Goal: Use online tool/utility: Utilize a website feature to perform a specific function

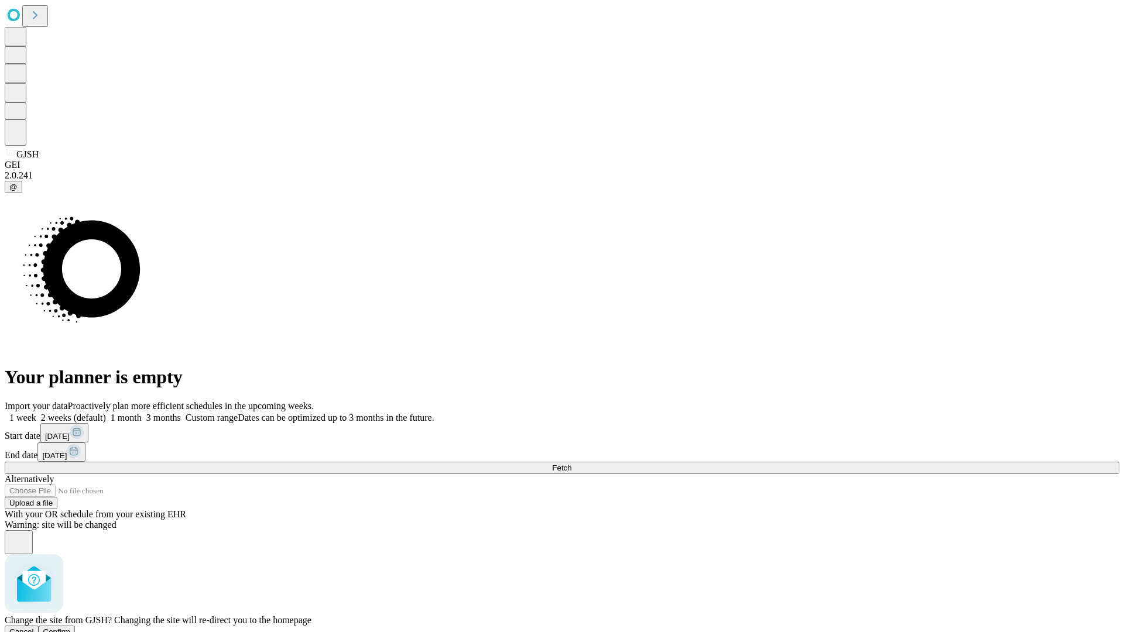
click at [71, 627] on span "Confirm" at bounding box center [57, 631] width 28 height 9
click at [106, 413] on label "2 weeks (default)" at bounding box center [71, 418] width 70 height 10
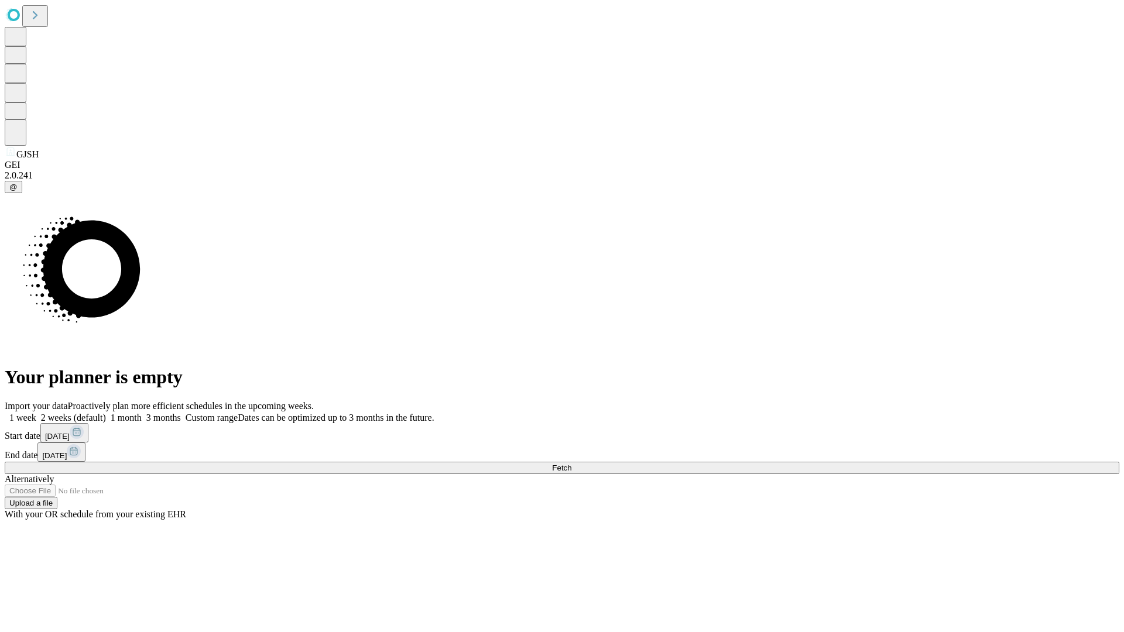
click at [571, 464] on span "Fetch" at bounding box center [561, 468] width 19 height 9
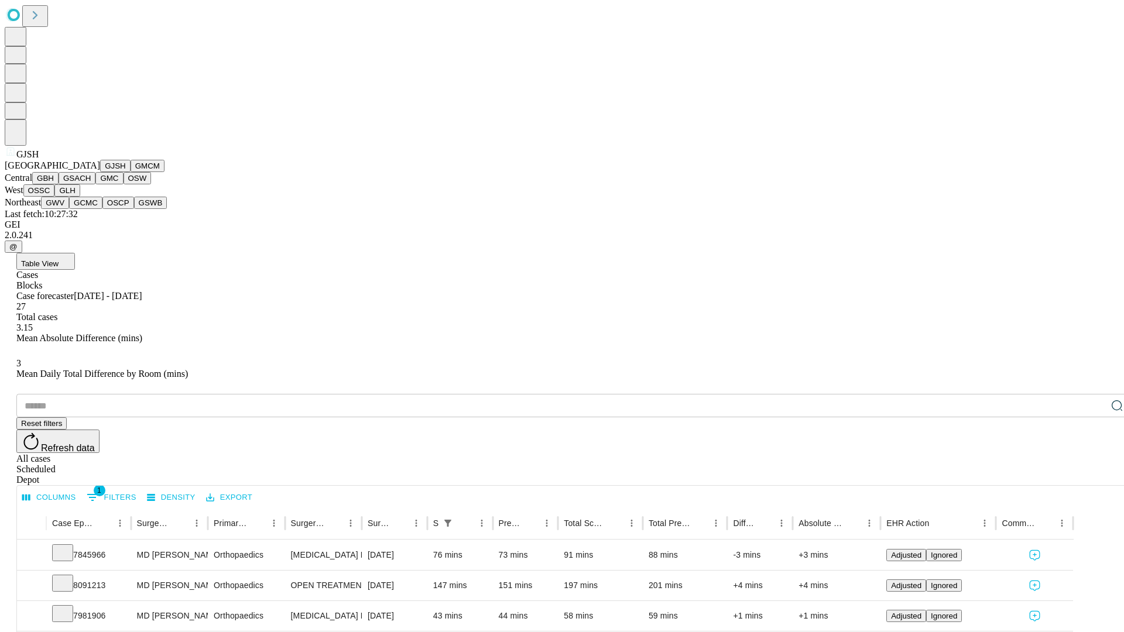
click at [131, 172] on button "GMCM" at bounding box center [148, 166] width 34 height 12
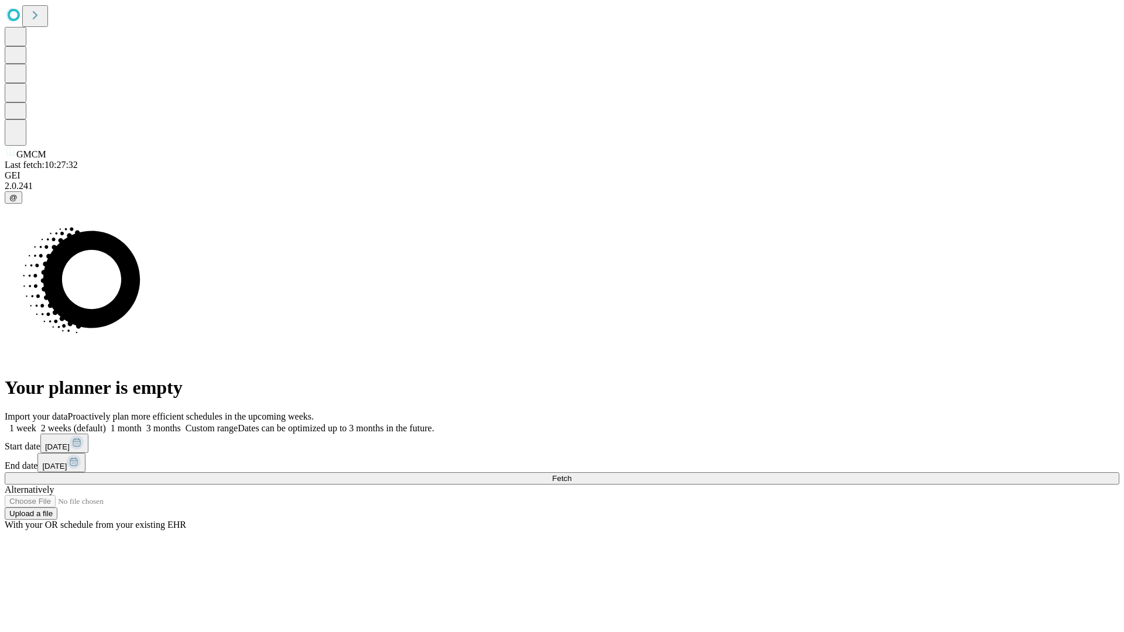
click at [106, 423] on label "2 weeks (default)" at bounding box center [71, 428] width 70 height 10
click at [571, 474] on span "Fetch" at bounding box center [561, 478] width 19 height 9
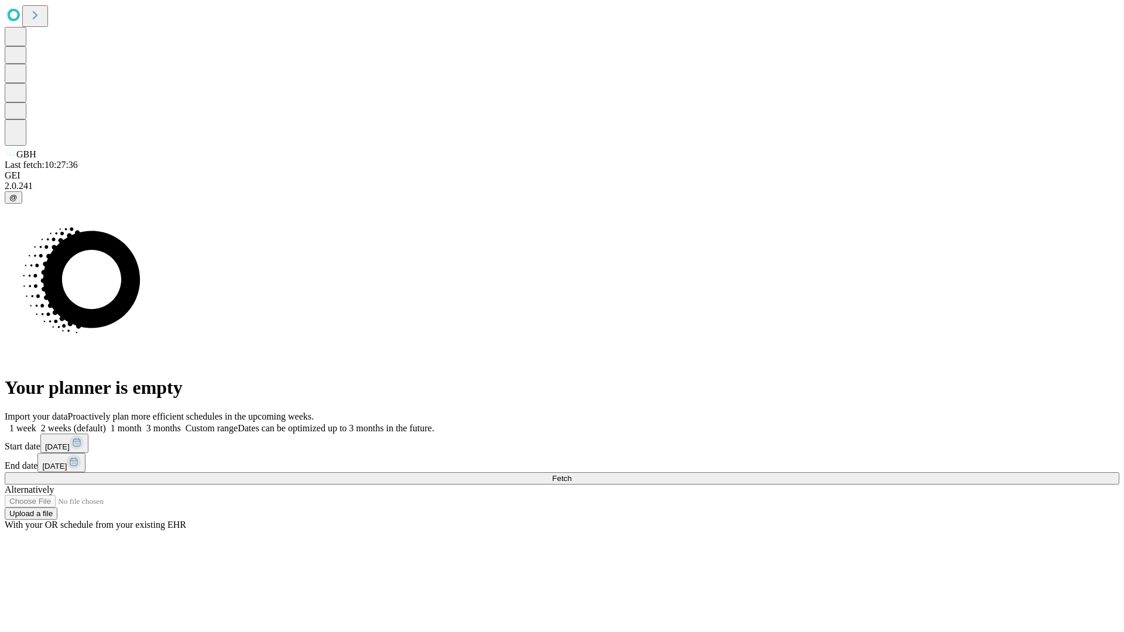
click at [571, 474] on span "Fetch" at bounding box center [561, 478] width 19 height 9
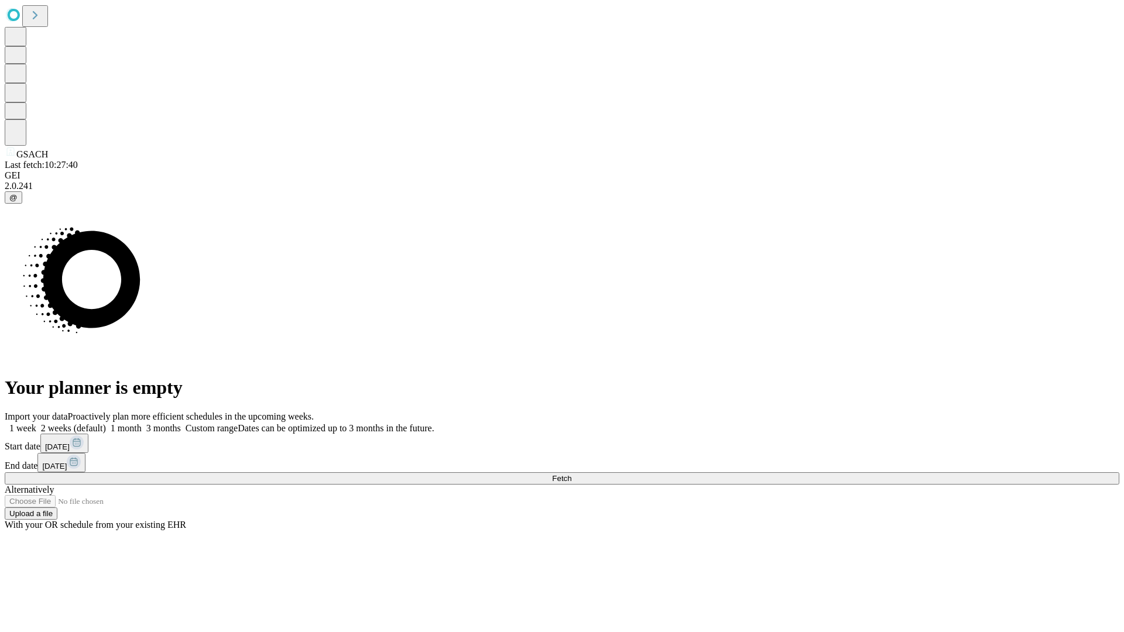
click at [106, 423] on label "2 weeks (default)" at bounding box center [71, 428] width 70 height 10
click at [571, 474] on span "Fetch" at bounding box center [561, 478] width 19 height 9
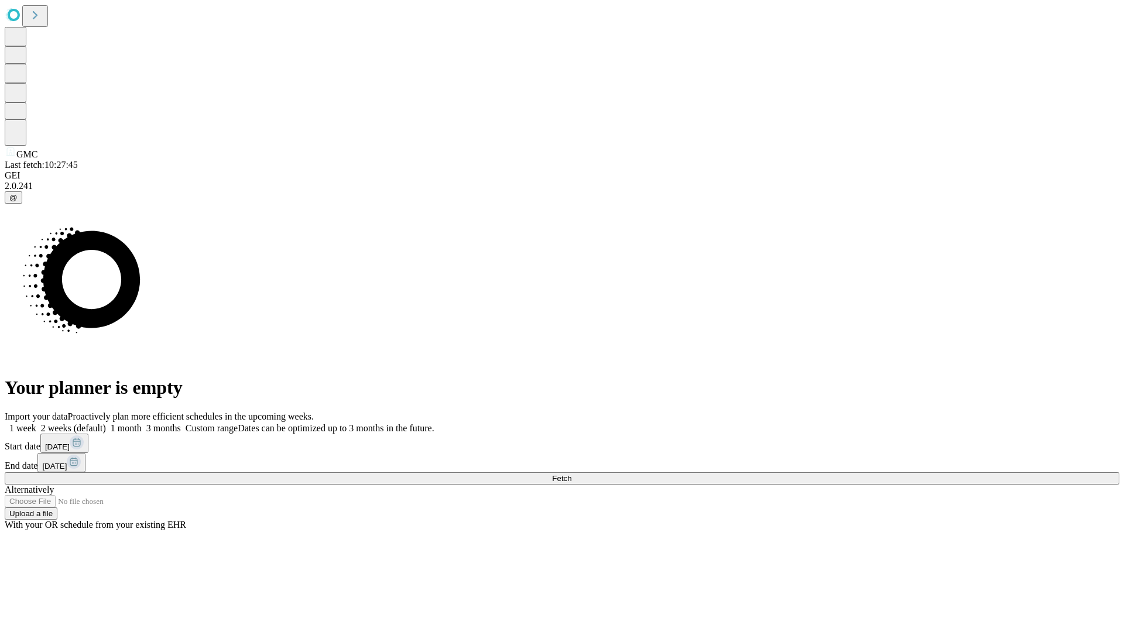
click at [106, 423] on label "2 weeks (default)" at bounding box center [71, 428] width 70 height 10
click at [571, 474] on span "Fetch" at bounding box center [561, 478] width 19 height 9
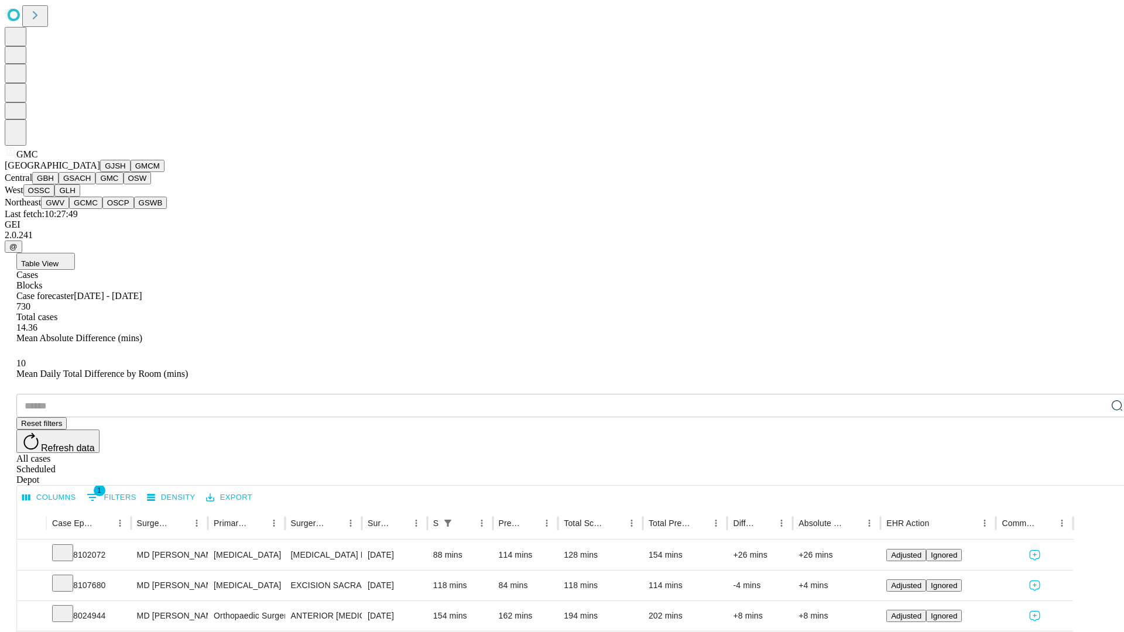
click at [124, 184] on button "OSW" at bounding box center [138, 178] width 28 height 12
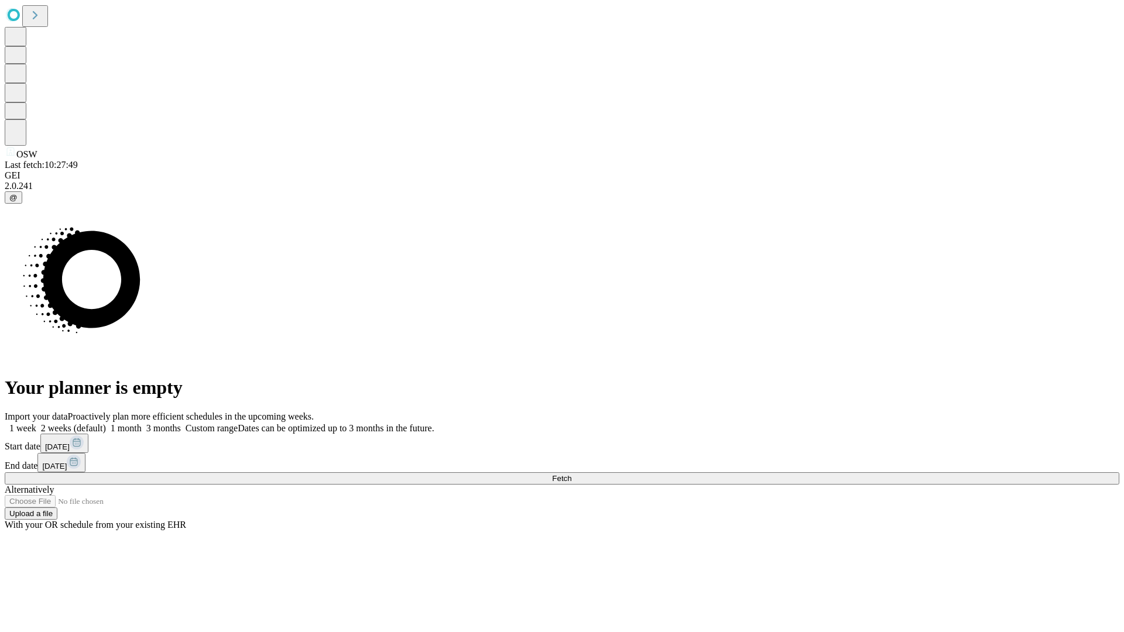
click at [106, 423] on label "2 weeks (default)" at bounding box center [71, 428] width 70 height 10
click at [571, 474] on span "Fetch" at bounding box center [561, 478] width 19 height 9
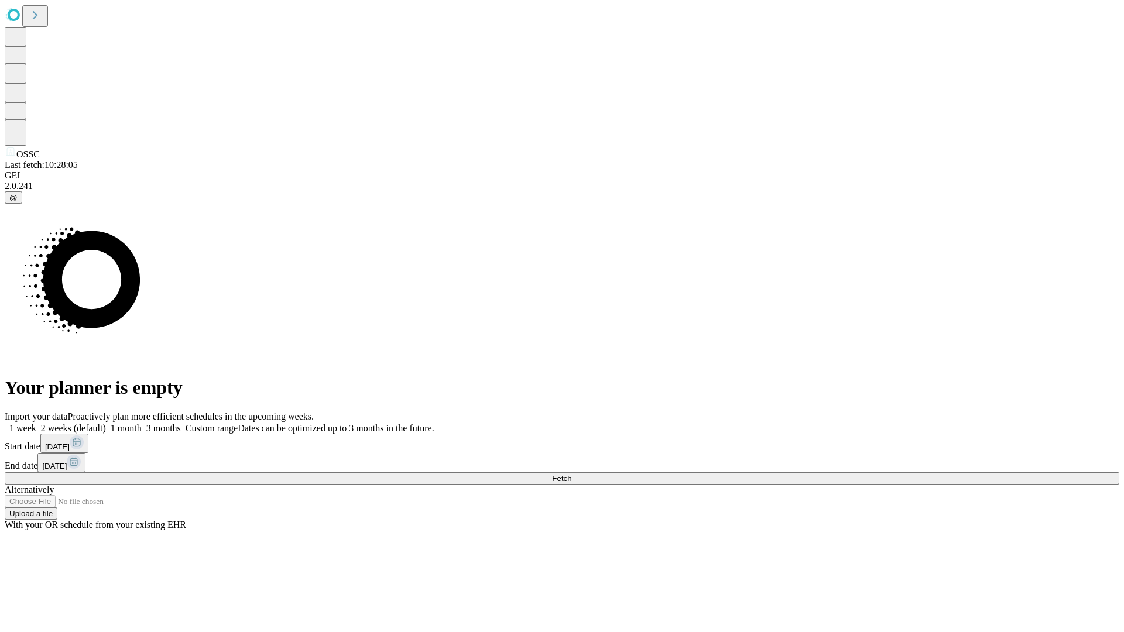
click at [106, 423] on label "2 weeks (default)" at bounding box center [71, 428] width 70 height 10
click at [571, 474] on span "Fetch" at bounding box center [561, 478] width 19 height 9
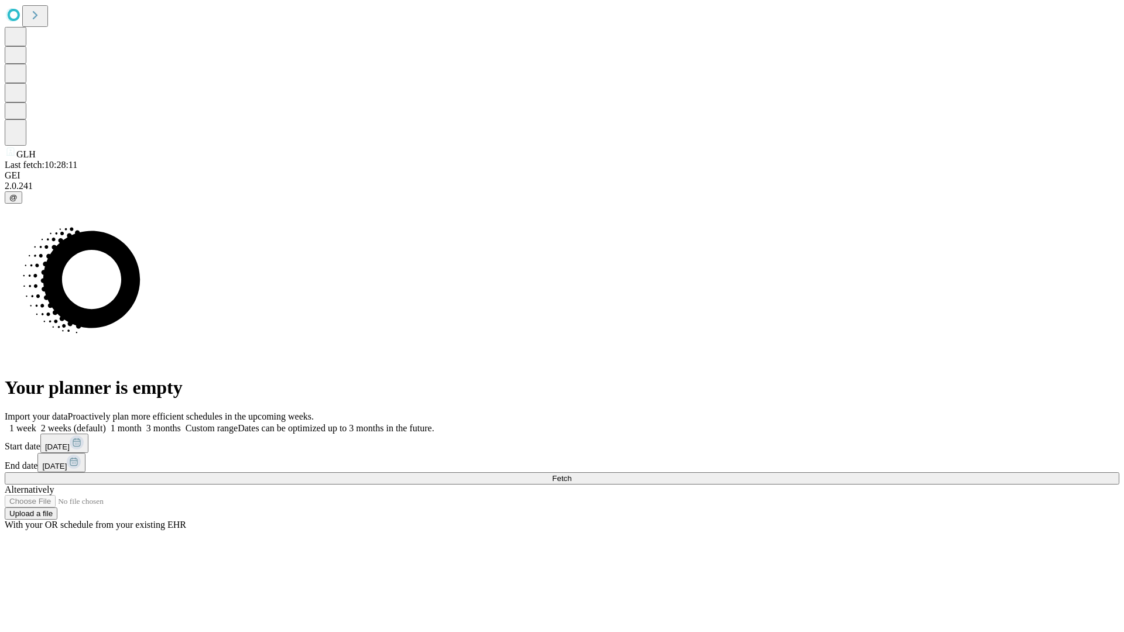
click at [106, 423] on label "2 weeks (default)" at bounding box center [71, 428] width 70 height 10
click at [571, 474] on span "Fetch" at bounding box center [561, 478] width 19 height 9
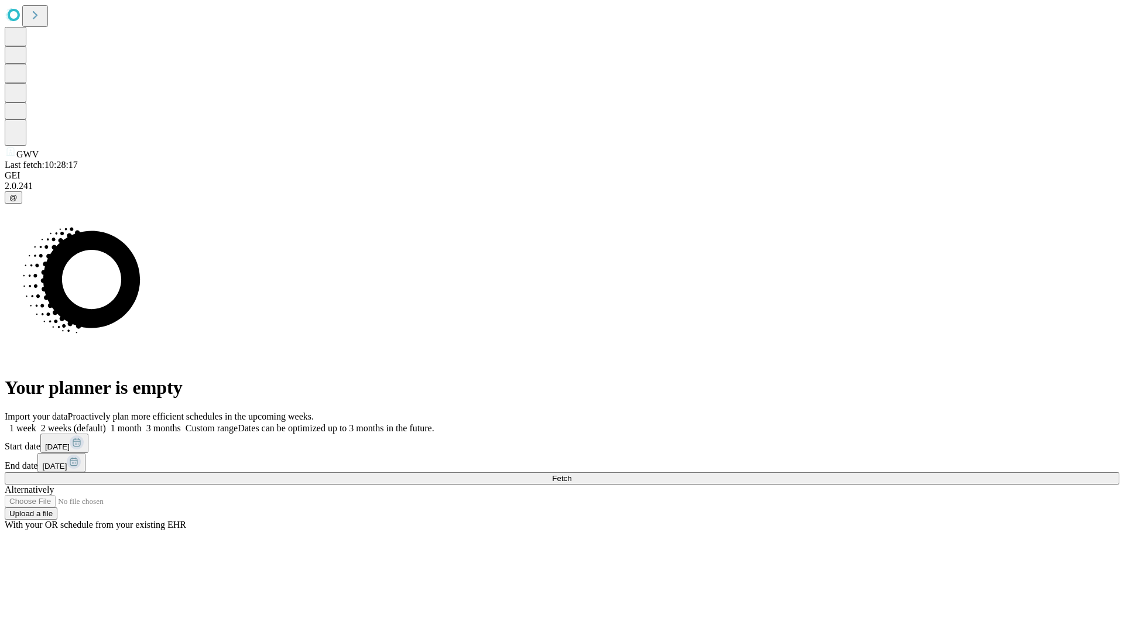
click at [106, 423] on label "2 weeks (default)" at bounding box center [71, 428] width 70 height 10
click at [571, 474] on span "Fetch" at bounding box center [561, 478] width 19 height 9
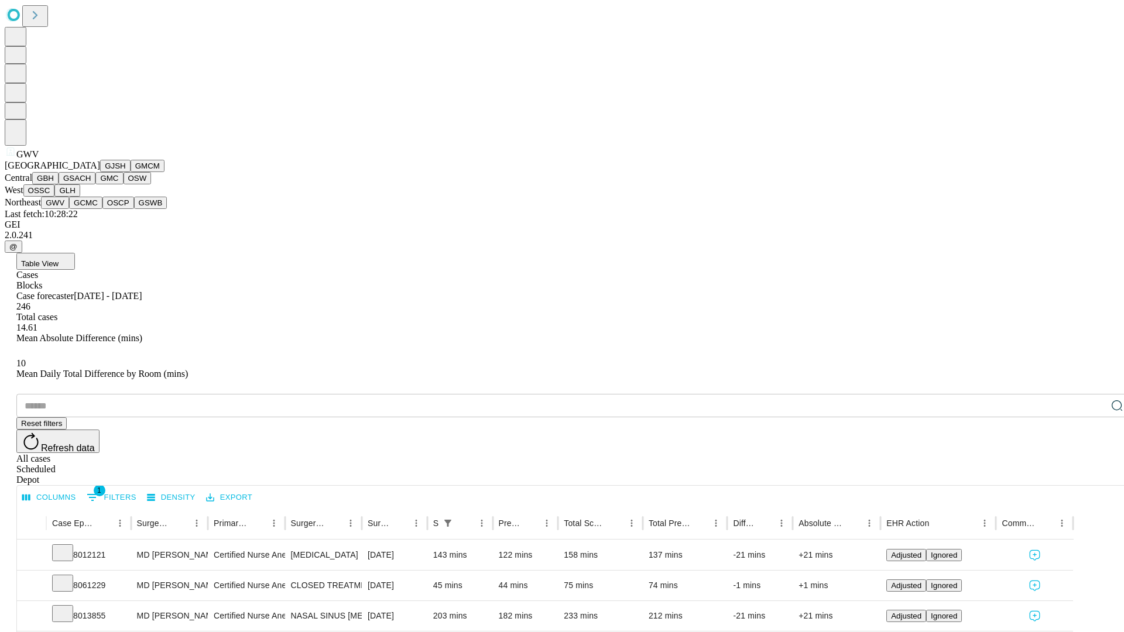
click at [91, 209] on button "GCMC" at bounding box center [85, 203] width 33 height 12
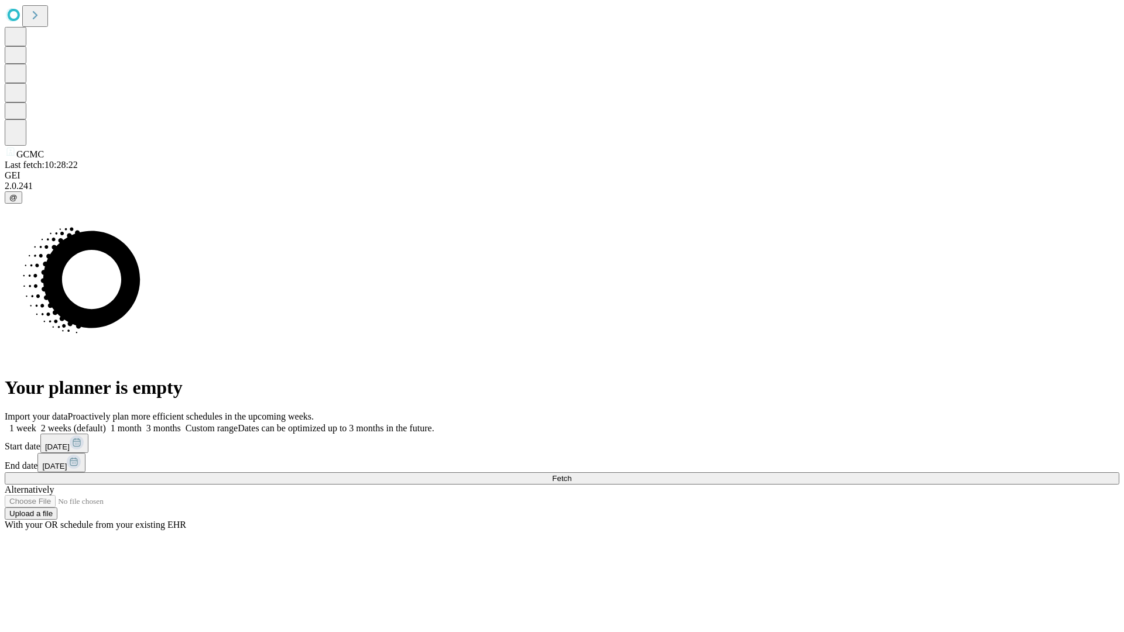
click at [106, 423] on label "2 weeks (default)" at bounding box center [71, 428] width 70 height 10
click at [571, 474] on span "Fetch" at bounding box center [561, 478] width 19 height 9
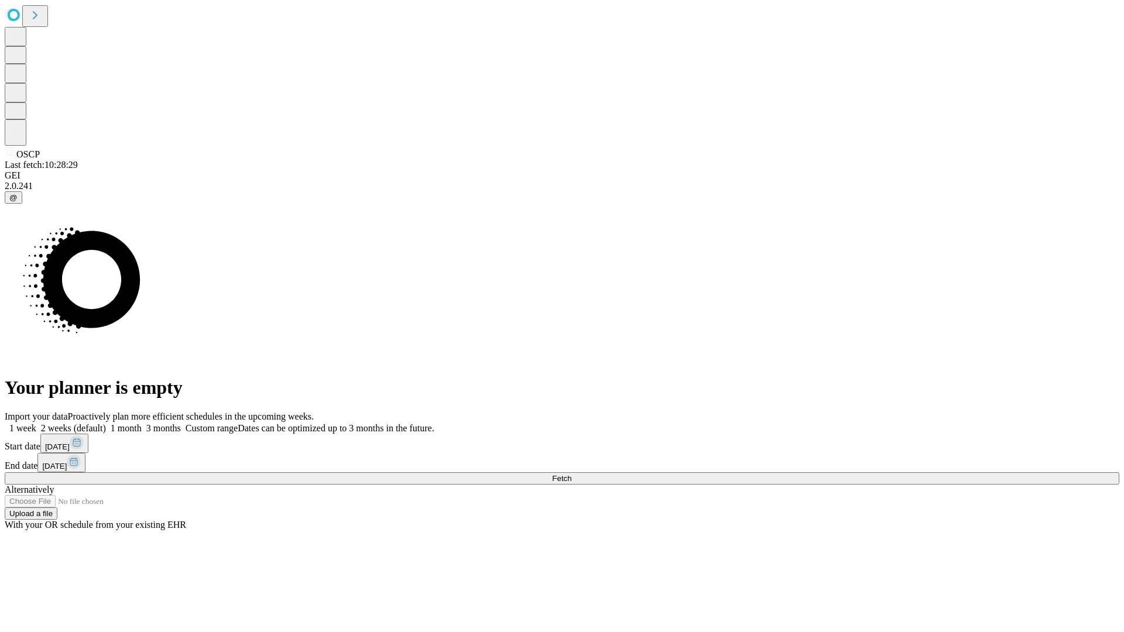
click at [106, 423] on label "2 weeks (default)" at bounding box center [71, 428] width 70 height 10
click at [571, 474] on span "Fetch" at bounding box center [561, 478] width 19 height 9
